Goal: Contribute content

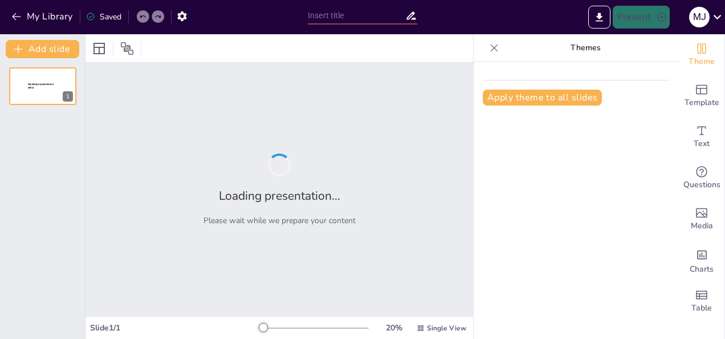
type input "Mujeres Poetisas: Un Viaje a Través de la Palabra"
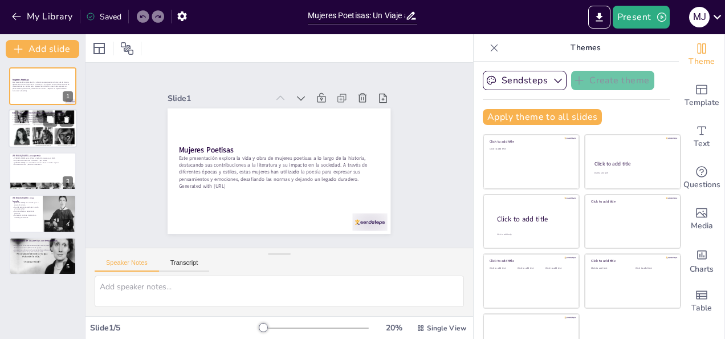
click at [34, 125] on div at bounding box center [43, 128] width 68 height 119
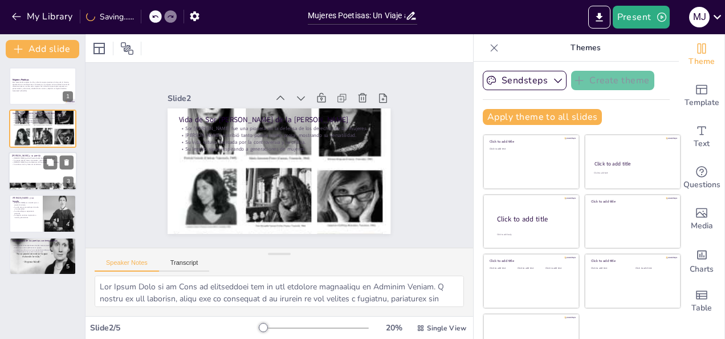
click at [30, 168] on div at bounding box center [43, 171] width 68 height 39
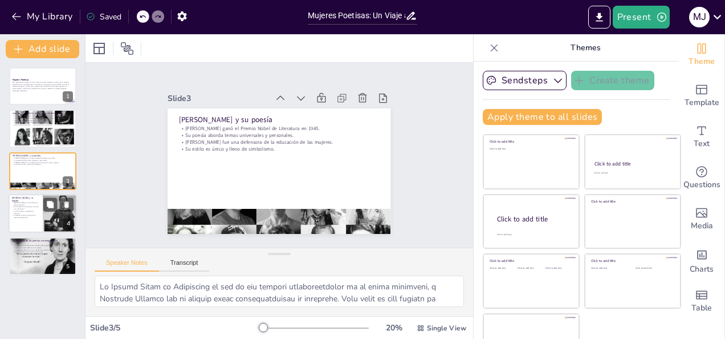
click at [30, 206] on p "Su vida estuvo marcada por la lucha y la adversidad." at bounding box center [25, 208] width 27 height 4
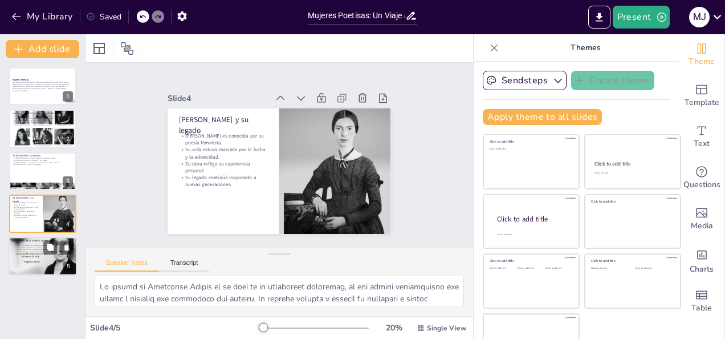
click at [29, 248] on p "La poesía se utiliza como herramienta de cambio social." at bounding box center [43, 249] width 62 height 2
type textarea "Lor ipsum do sit ametcons adipiscingelit sed doeiusmod temp in utlaboreetdol ma…"
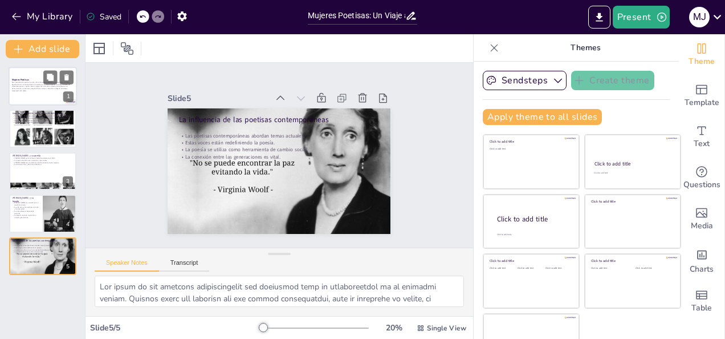
click at [19, 93] on div "Este presentación explora la vida y obra de mujeres poetisas a lo largo de la h…" at bounding box center [43, 88] width 62 height 14
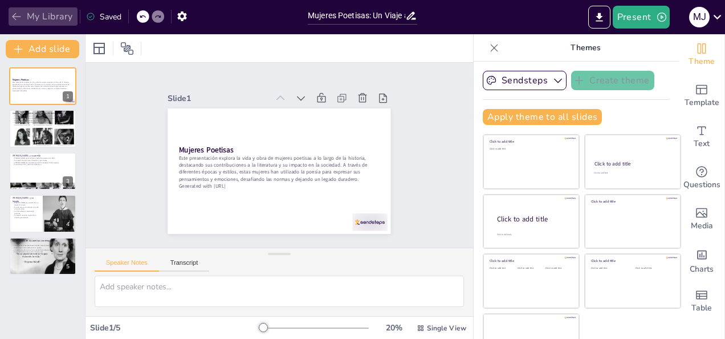
click at [19, 16] on icon "button" at bounding box center [16, 16] width 11 height 11
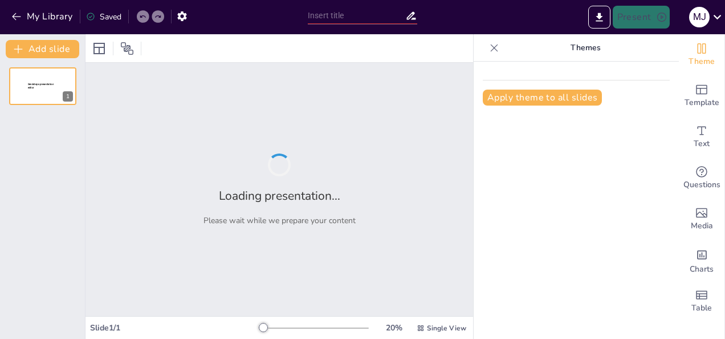
type input "Policarpa Salavarrieta: Símbolo de la Independencia Colombiana"
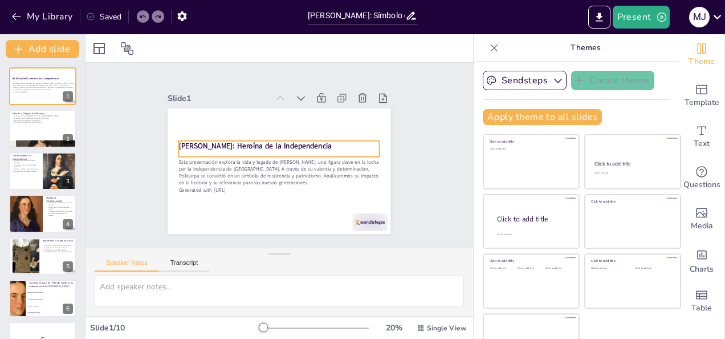
checkbox input "true"
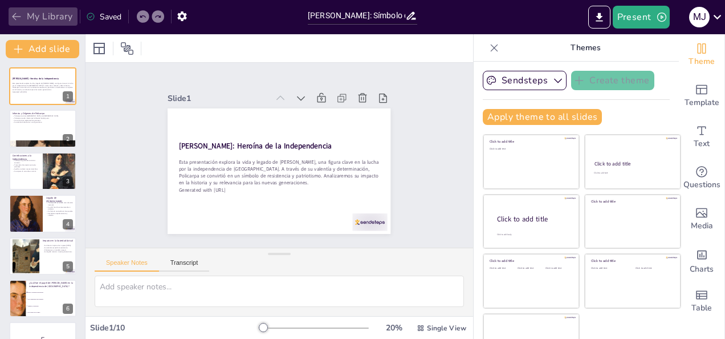
click at [17, 17] on icon "button" at bounding box center [16, 16] width 9 height 7
